Goal: Find specific page/section: Find specific page/section

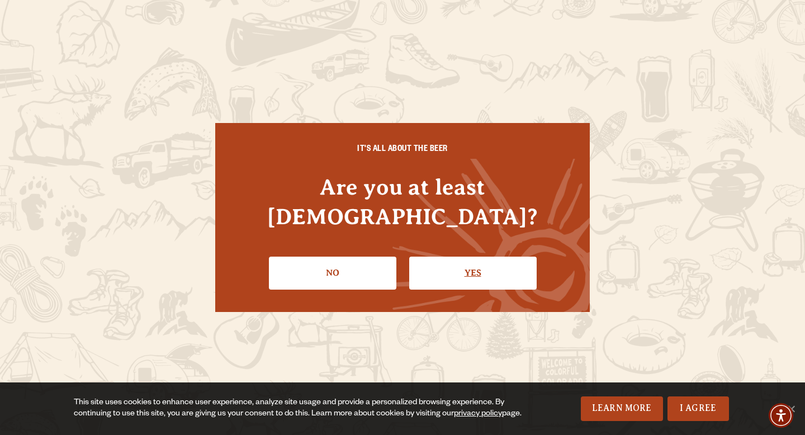
click at [461, 264] on link "Yes" at bounding box center [472, 273] width 127 height 32
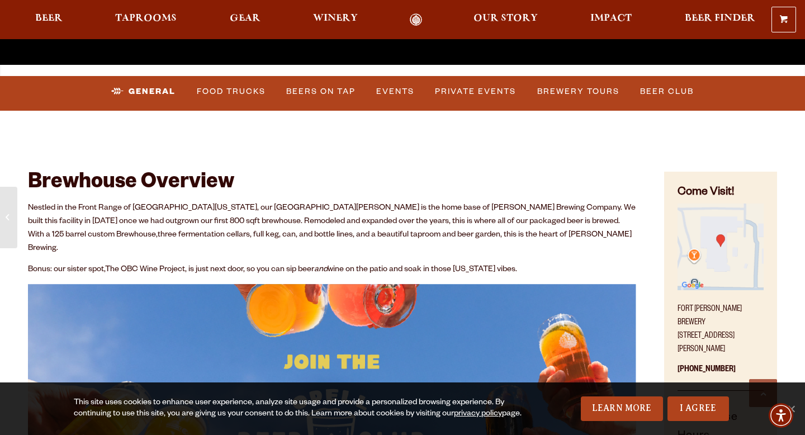
scroll to position [389, 0]
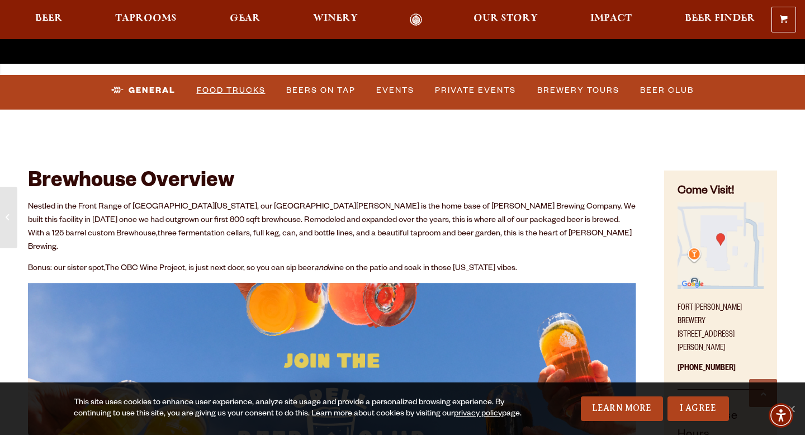
click at [237, 87] on link "Food Trucks" at bounding box center [231, 91] width 78 height 26
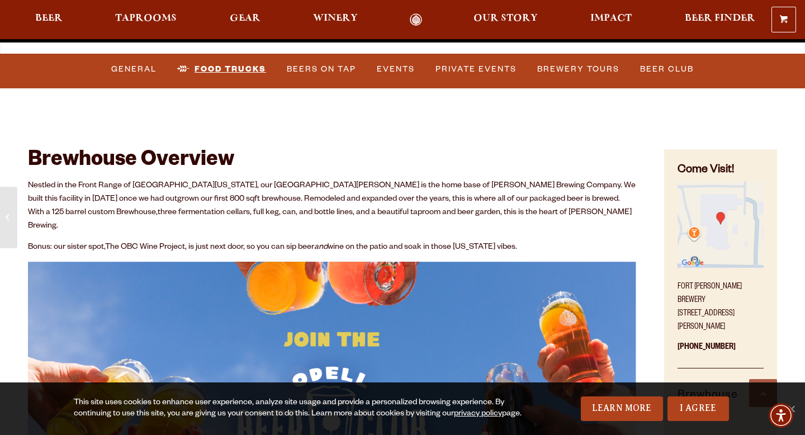
scroll to position [411, 0]
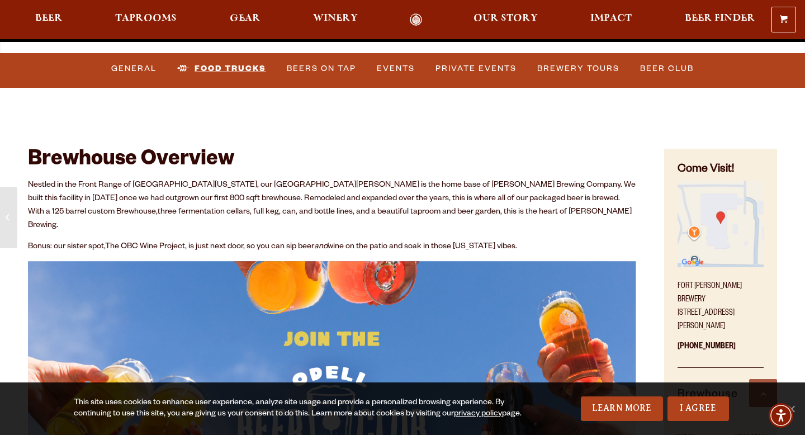
click at [224, 68] on link "Food Trucks" at bounding box center [222, 69] width 98 height 26
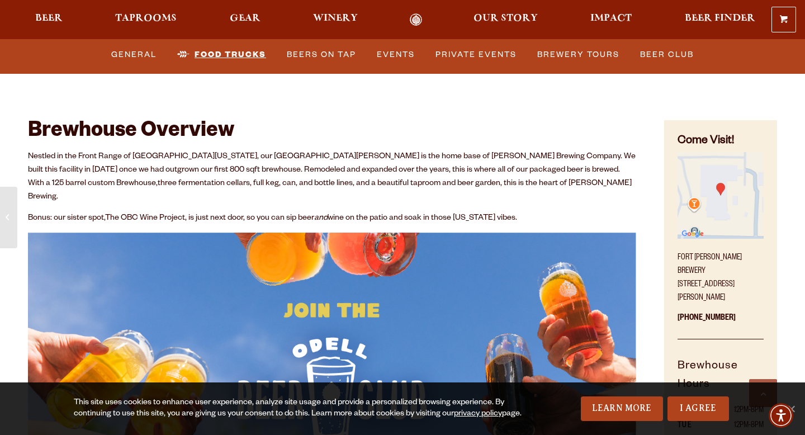
scroll to position [441, 0]
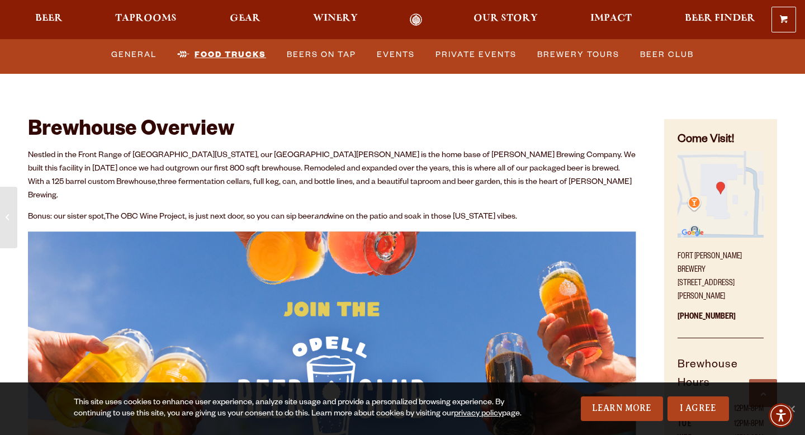
click at [238, 53] on link "Food Trucks" at bounding box center [222, 55] width 98 height 26
click at [182, 50] on link "Food Trucks" at bounding box center [222, 55] width 98 height 26
click at [223, 55] on link "Food Trucks" at bounding box center [222, 55] width 98 height 26
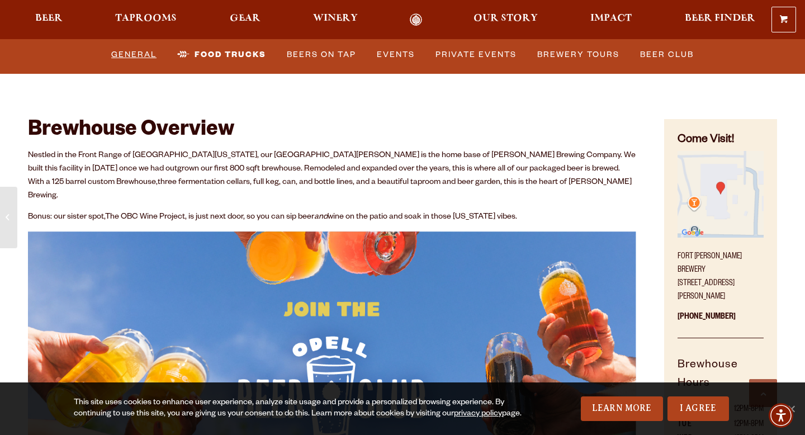
click at [145, 55] on link "General" at bounding box center [134, 55] width 54 height 26
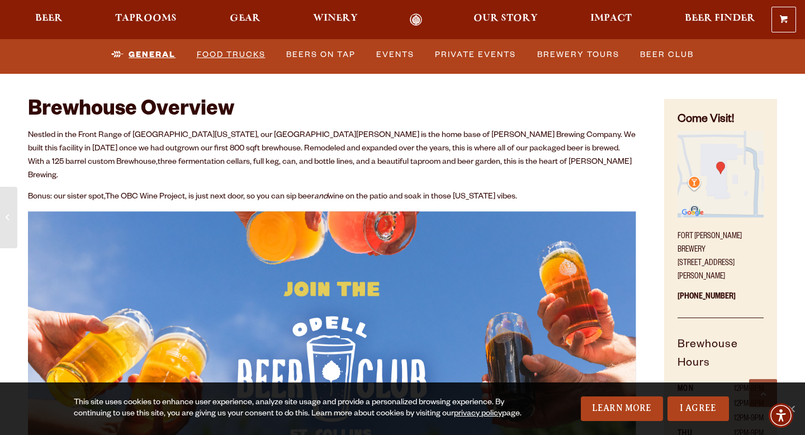
scroll to position [461, 0]
click at [230, 58] on link "Food Trucks" at bounding box center [231, 55] width 78 height 26
click at [230, 58] on link "Food Trucks" at bounding box center [222, 55] width 98 height 26
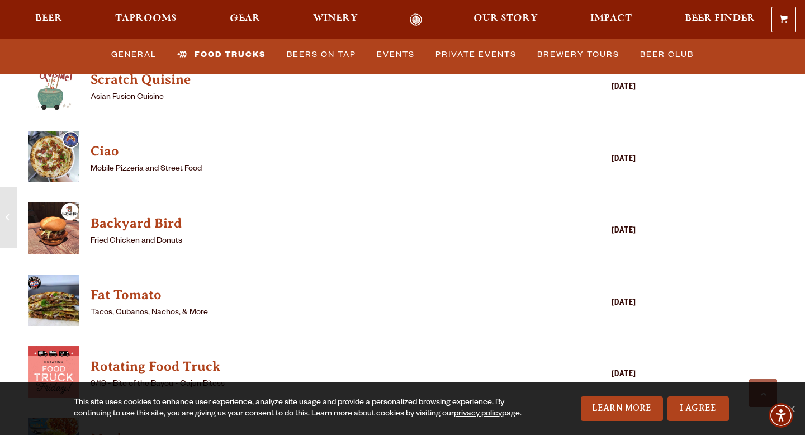
scroll to position [3109, 0]
click at [116, 214] on h4 "Backyard Bird" at bounding box center [316, 223] width 451 height 18
